Goal: Task Accomplishment & Management: Use online tool/utility

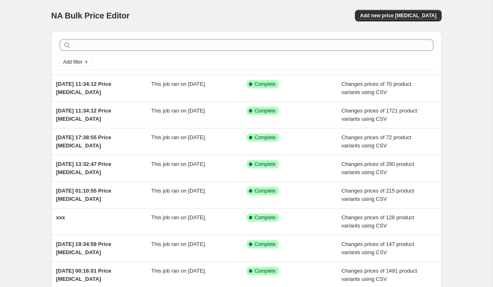
click at [391, 8] on div "NA Bulk Price Editor. This page is ready NA Bulk Price Editor Add new price cha…" at bounding box center [246, 15] width 390 height 31
click at [391, 18] on span "Add new price [MEDICAL_DATA]" at bounding box center [398, 15] width 76 height 7
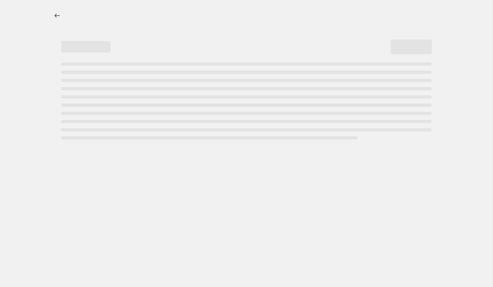
select select "percentage"
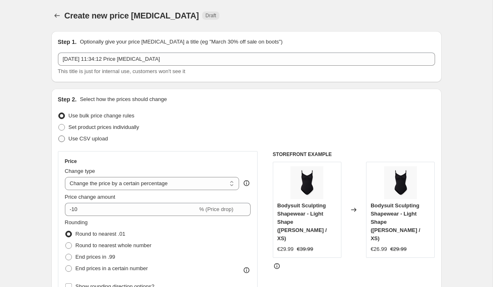
click at [93, 137] on span "Use CSV upload" at bounding box center [88, 139] width 39 height 6
click at [59, 136] on input "Use CSV upload" at bounding box center [58, 136] width 0 height 0
radio input "true"
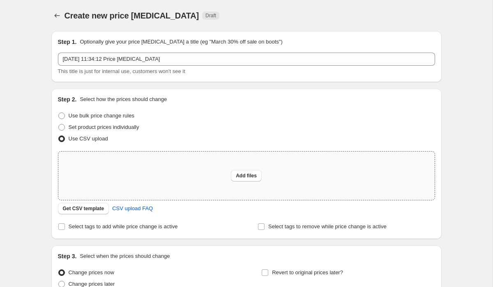
click at [122, 184] on div "Add files" at bounding box center [246, 176] width 376 height 48
type input "C:\fakepath\_Sale Pricing Details - Secret sale bulk price .csv"
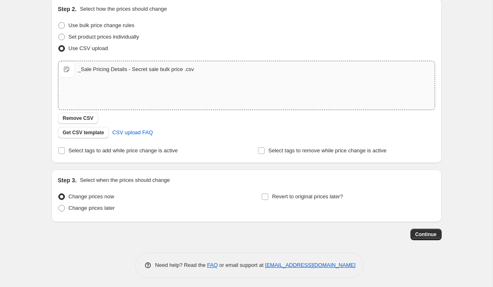
scroll to position [94, 0]
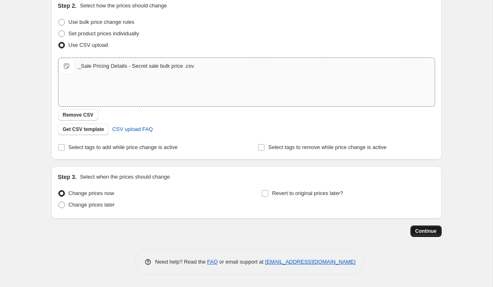
click at [426, 230] on span "Continue" at bounding box center [425, 231] width 21 height 7
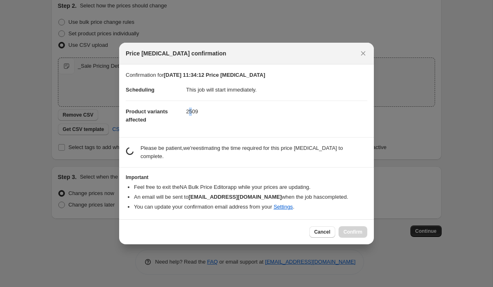
drag, startPoint x: 189, startPoint y: 111, endPoint x: 194, endPoint y: 111, distance: 5.4
click at [194, 111] on dd "2509" at bounding box center [276, 112] width 181 height 22
click at [197, 131] on section "Confirmation for 18. Sept. 2025, 11:34:12 Price change job Scheduling This job …" at bounding box center [246, 101] width 255 height 73
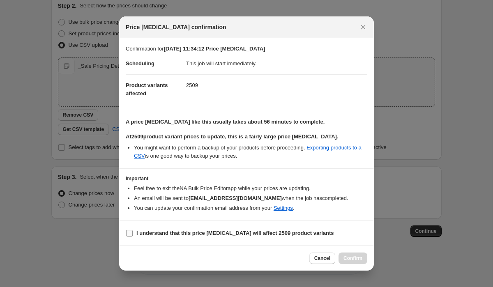
click at [145, 234] on b "I understand that this price change job will affect 2509 product variants" at bounding box center [235, 233] width 198 height 6
click at [133, 234] on input "I understand that this price change job will affect 2509 product variants" at bounding box center [129, 233] width 7 height 7
checkbox input "true"
click at [352, 264] on button "Confirm" at bounding box center [353, 259] width 29 height 12
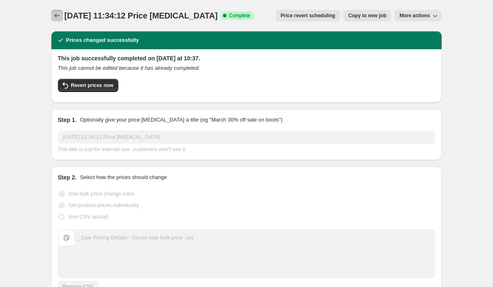
click at [54, 15] on icon "Price change jobs" at bounding box center [57, 16] width 8 height 8
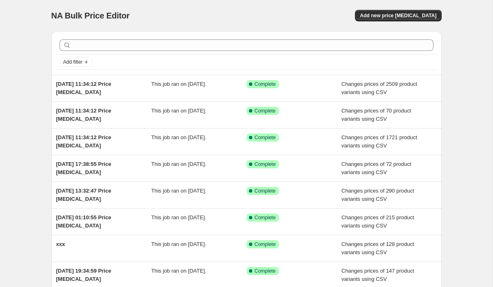
click at [46, 61] on div "Add filter [DATE] 11:34:12 Price [MEDICAL_DATA] This job ran on [DATE]. Success…" at bounding box center [243, 199] width 397 height 348
